Goal: Information Seeking & Learning: Obtain resource

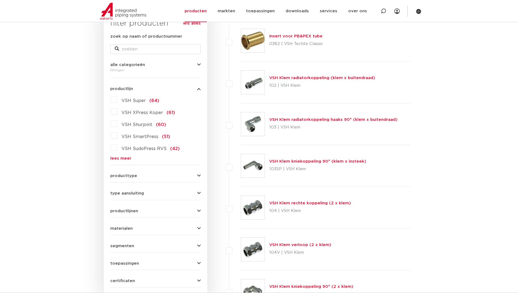
click at [128, 158] on link "lees meer" at bounding box center [155, 158] width 90 height 4
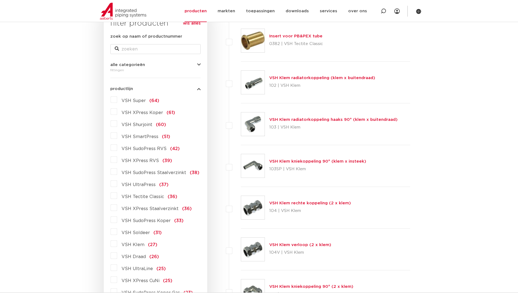
click at [117, 220] on label "VSH SudoPress Koper (33)" at bounding box center [150, 219] width 66 height 9
click at [0, 0] on input "VSH SudoPress Koper (33)" at bounding box center [0, 0] width 0 height 0
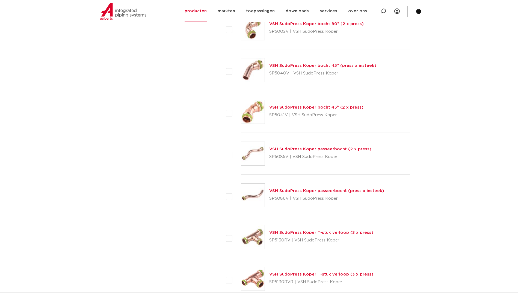
scroll to position [863, 0]
click at [251, 276] on img at bounding box center [252, 278] width 23 height 23
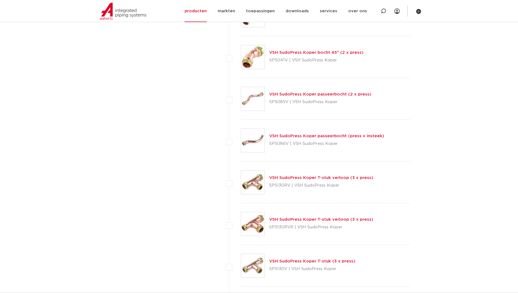
scroll to position [945, 0]
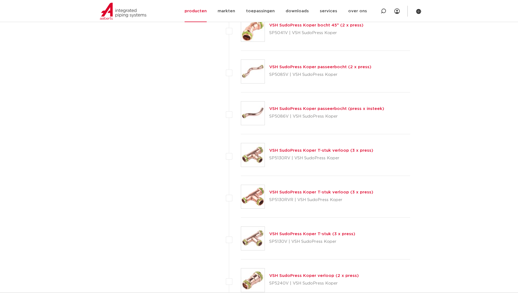
click at [246, 235] on img at bounding box center [252, 238] width 23 height 23
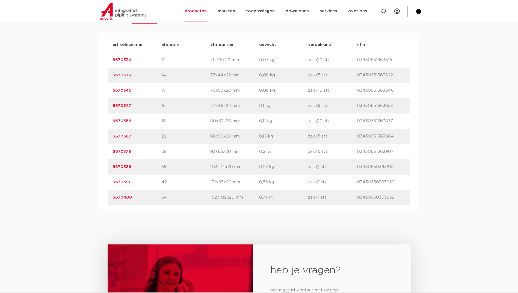
scroll to position [245, 0]
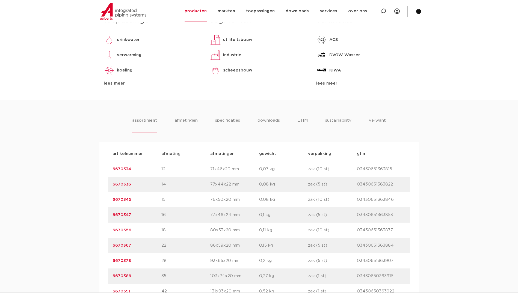
click at [125, 170] on link "6670334" at bounding box center [121, 169] width 19 height 4
click at [180, 123] on li "afmetingen" at bounding box center [186, 125] width 24 height 16
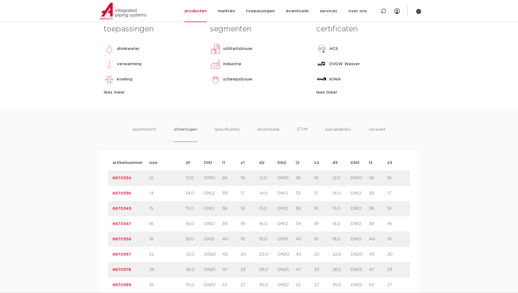
scroll to position [218, 0]
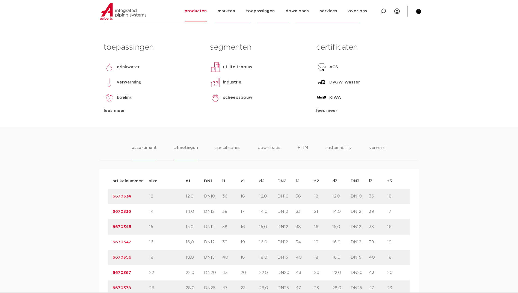
click at [143, 148] on li "assortiment" at bounding box center [144, 153] width 25 height 16
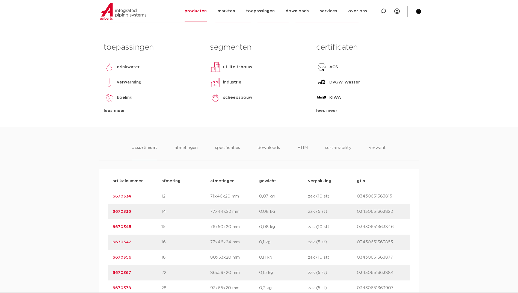
click at [123, 198] on link "6670334" at bounding box center [121, 196] width 19 height 4
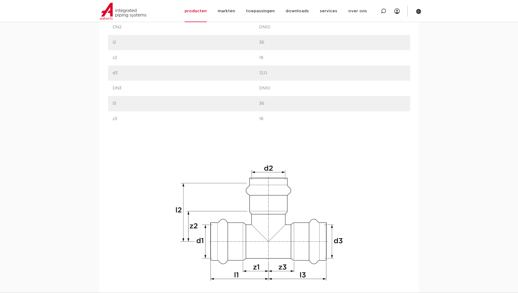
scroll to position [464, 0]
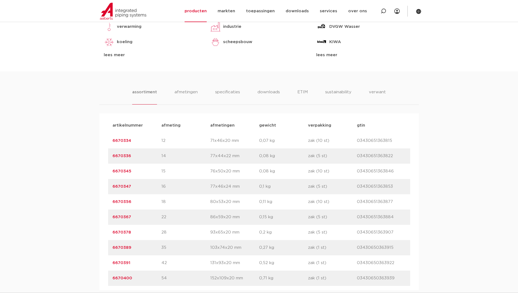
scroll to position [273, 0]
click at [189, 95] on li "afmetingen" at bounding box center [186, 98] width 24 height 16
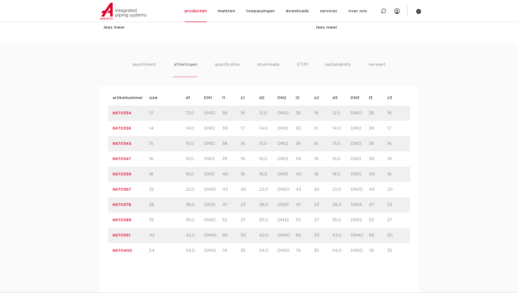
scroll to position [300, 0]
drag, startPoint x: 110, startPoint y: 115, endPoint x: 396, endPoint y: 252, distance: 317.0
click at [396, 252] on div "artikelnummer size d1 DN1" at bounding box center [259, 176] width 302 height 168
copy div "6670334 size 12 d1 12,0 DN1 DN10 l1 36 z1 18 d2 12,0 DN2 DN10 l2 36 z2 18 ..."
click at [244, 125] on div "artikelnummer 6670336 size 14" at bounding box center [259, 129] width 302 height 15
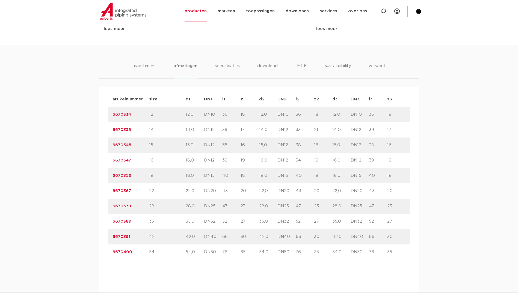
click at [111, 113] on div "artikelnummer 6670334 size 12" at bounding box center [259, 114] width 302 height 15
drag, startPoint x: 106, startPoint y: 115, endPoint x: 413, endPoint y: 111, distance: 307.5
click at [413, 111] on div "artikelnummer afmeting [GEOGRAPHIC_DATA] gewicht verpakking gtin artikelnummer …" at bounding box center [258, 271] width 319 height 369
copy div "6670334 size 12 d1 12,0 DN1 DN10 l1 36 z1 18 d2 12,0 DN2 DN10 l2 36 z2 18 ..."
click at [431, 128] on div "assortiment [GEOGRAPHIC_DATA] specificaties downloads ETIM sustainability verwa…" at bounding box center [259, 250] width 518 height 411
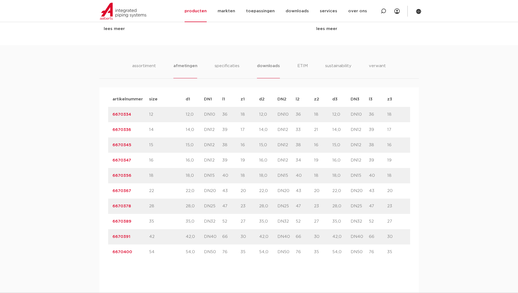
click at [272, 63] on li "downloads" at bounding box center [268, 71] width 23 height 16
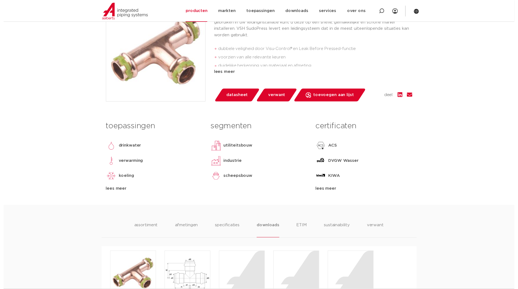
scroll to position [136, 0]
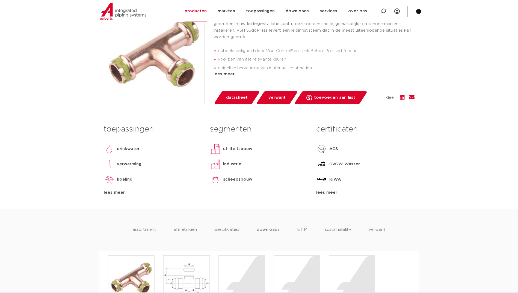
click at [231, 100] on span "datasheet" at bounding box center [237, 97] width 22 height 9
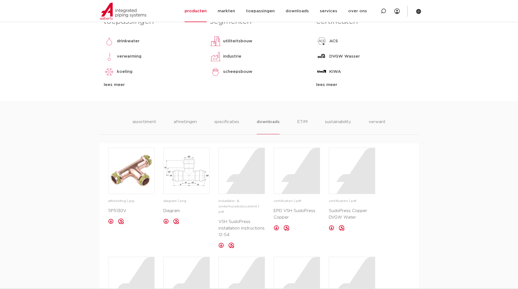
scroll to position [218, 0]
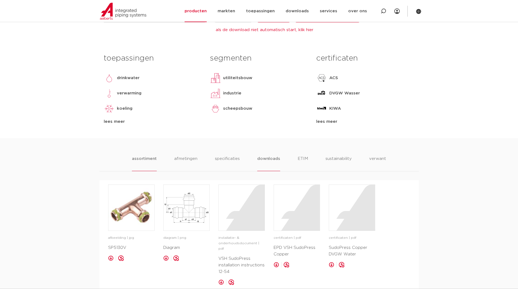
click at [140, 158] on li "assortiment" at bounding box center [144, 164] width 25 height 16
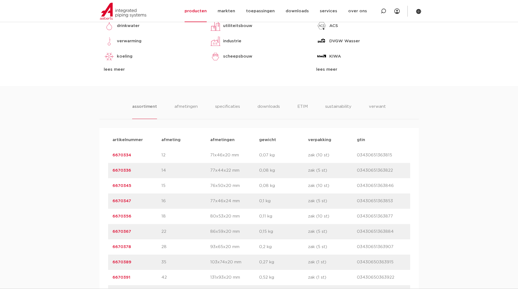
scroll to position [273, 0]
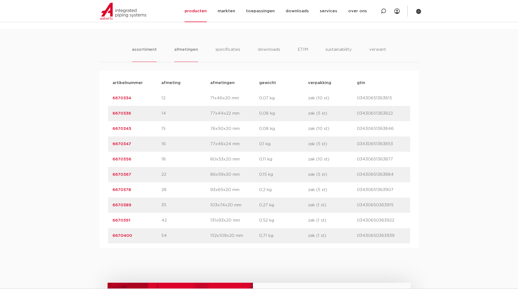
click at [185, 53] on li "afmetingen" at bounding box center [186, 54] width 24 height 16
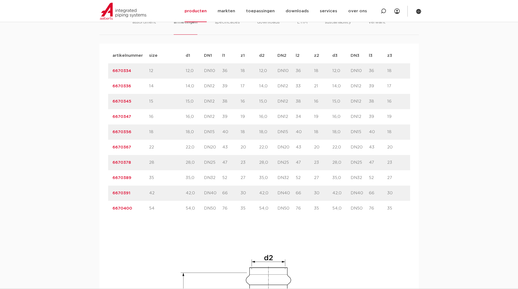
scroll to position [327, 0]
